Goal: Transaction & Acquisition: Purchase product/service

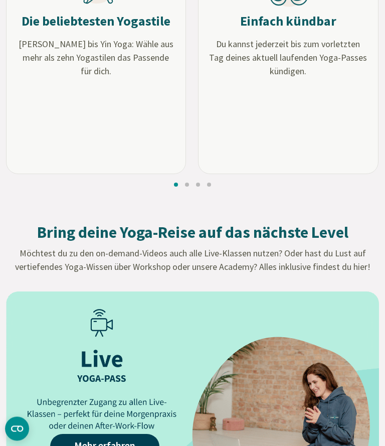
scroll to position [1069, 0]
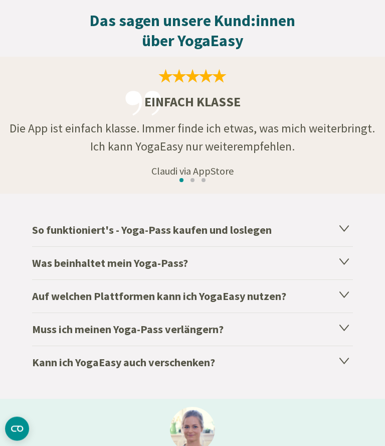
click at [52, 241] on h4 "So funktioniert's - Yoga-Pass kaufen und loslegen" at bounding box center [192, 230] width 321 height 33
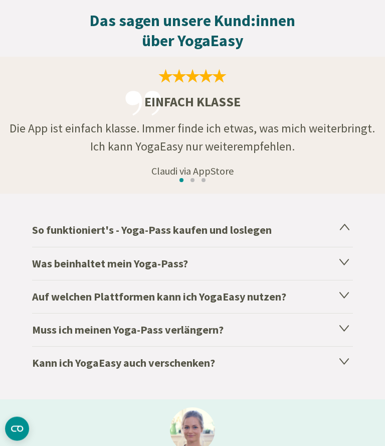
scroll to position [1599, 0]
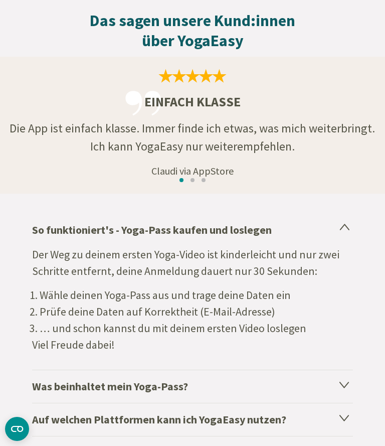
click at [45, 384] on h4 "Was beinhaltet mein Yoga-Pass?" at bounding box center [192, 386] width 321 height 33
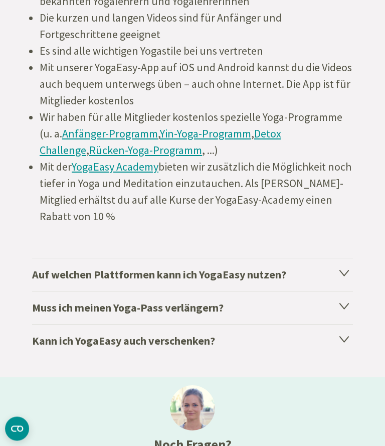
scroll to position [1976, 0]
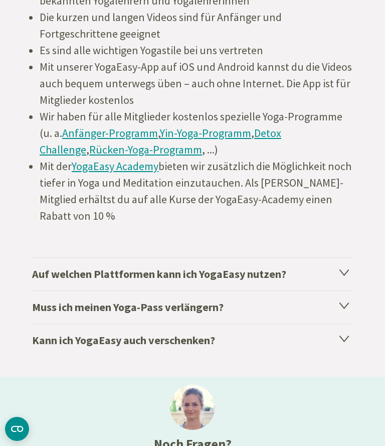
click at [42, 281] on h4 "Auf welchen Plattformen kann ich YogaEasy nutzen?" at bounding box center [192, 273] width 321 height 33
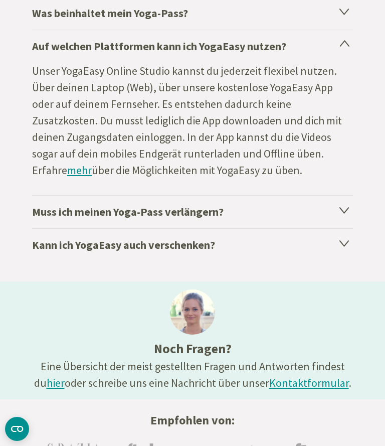
scroll to position [1848, 0]
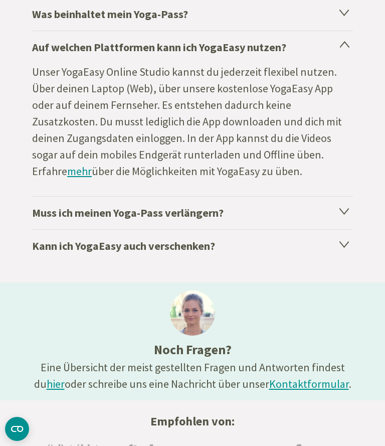
click at [44, 218] on h4 "Muss ich meinen Yoga-Pass verlängern?" at bounding box center [192, 212] width 321 height 33
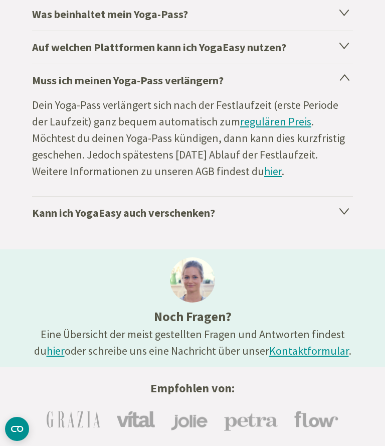
click at [49, 218] on h4 "Kann ich YogaEasy auch verschenken?" at bounding box center [192, 212] width 321 height 33
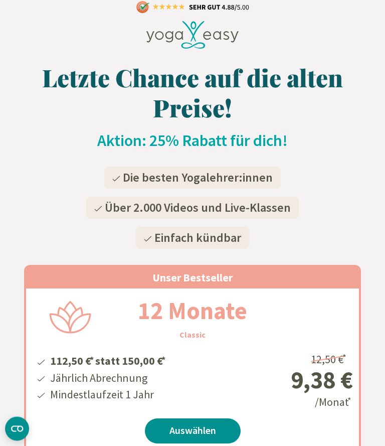
scroll to position [155, 0]
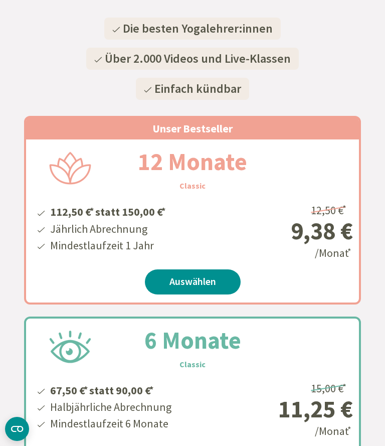
click at [189, 276] on link "Auswählen" at bounding box center [193, 281] width 96 height 25
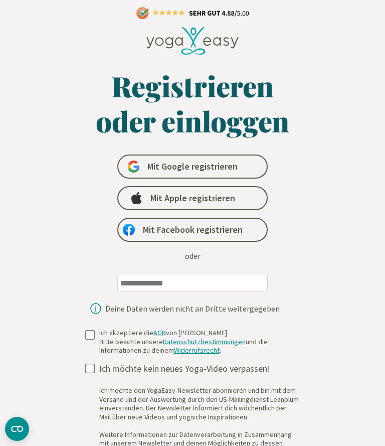
click at [126, 274] on input "email" at bounding box center [192, 283] width 150 height 18
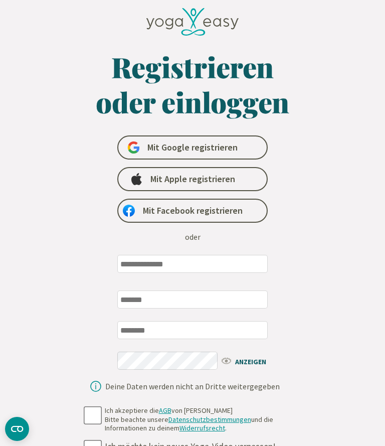
scroll to position [19, 0]
type input "**********"
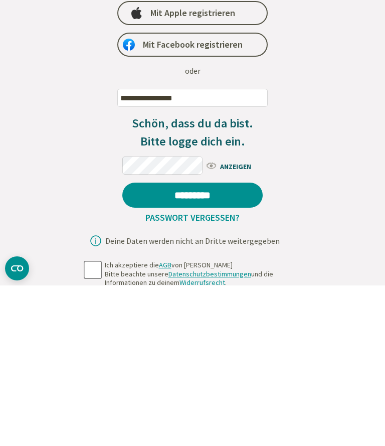
scroll to position [186, 0]
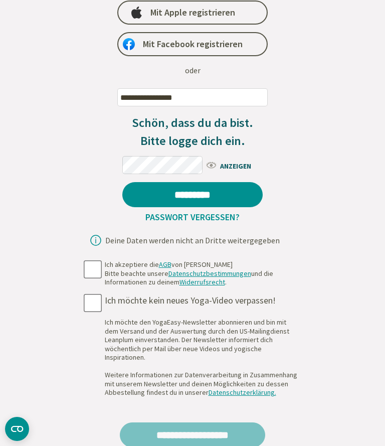
click at [172, 221] on link "Passwort vergessen?" at bounding box center [192, 217] width 102 height 12
